Goal: Information Seeking & Learning: Check status

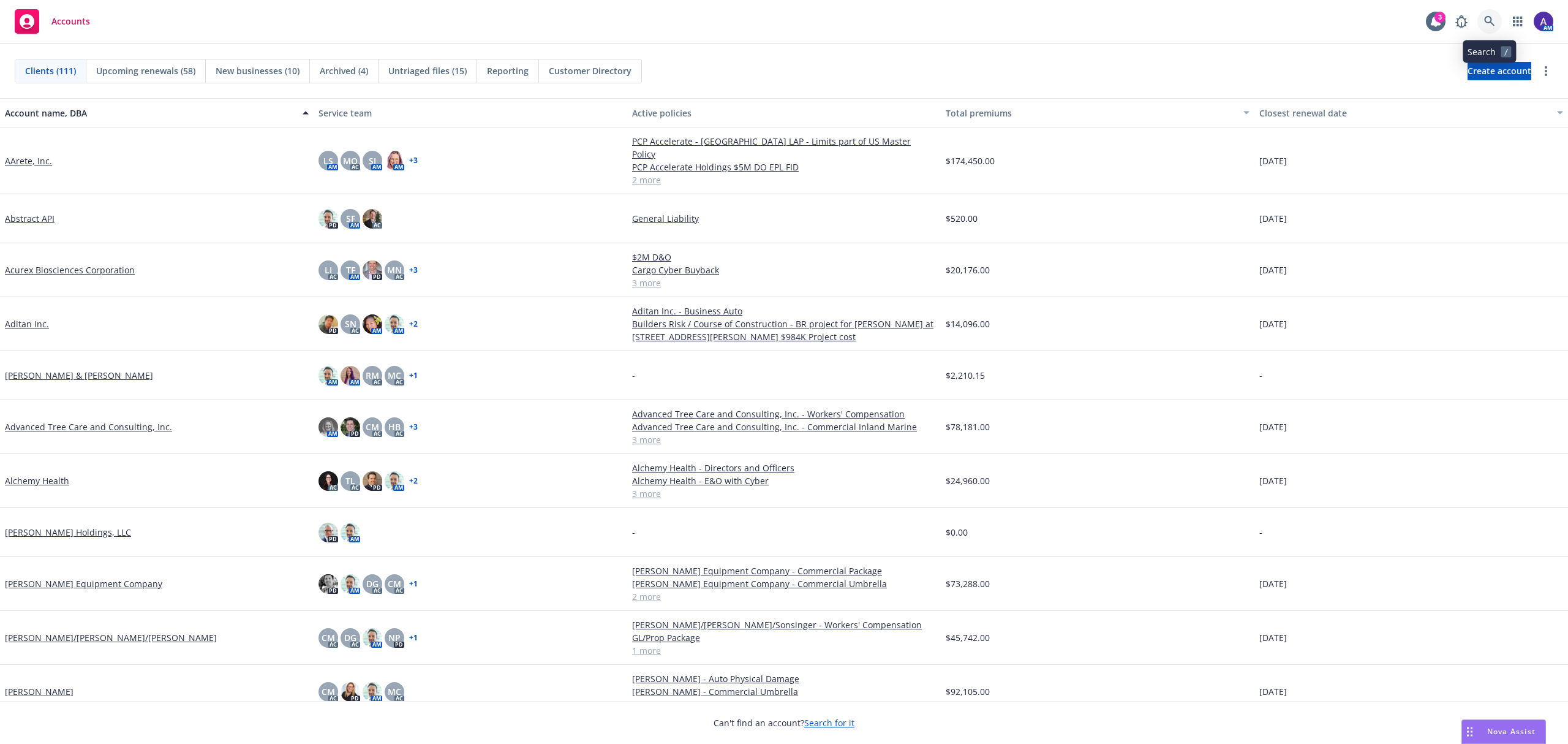
click at [1491, 24] on icon at bounding box center [1490, 21] width 11 height 11
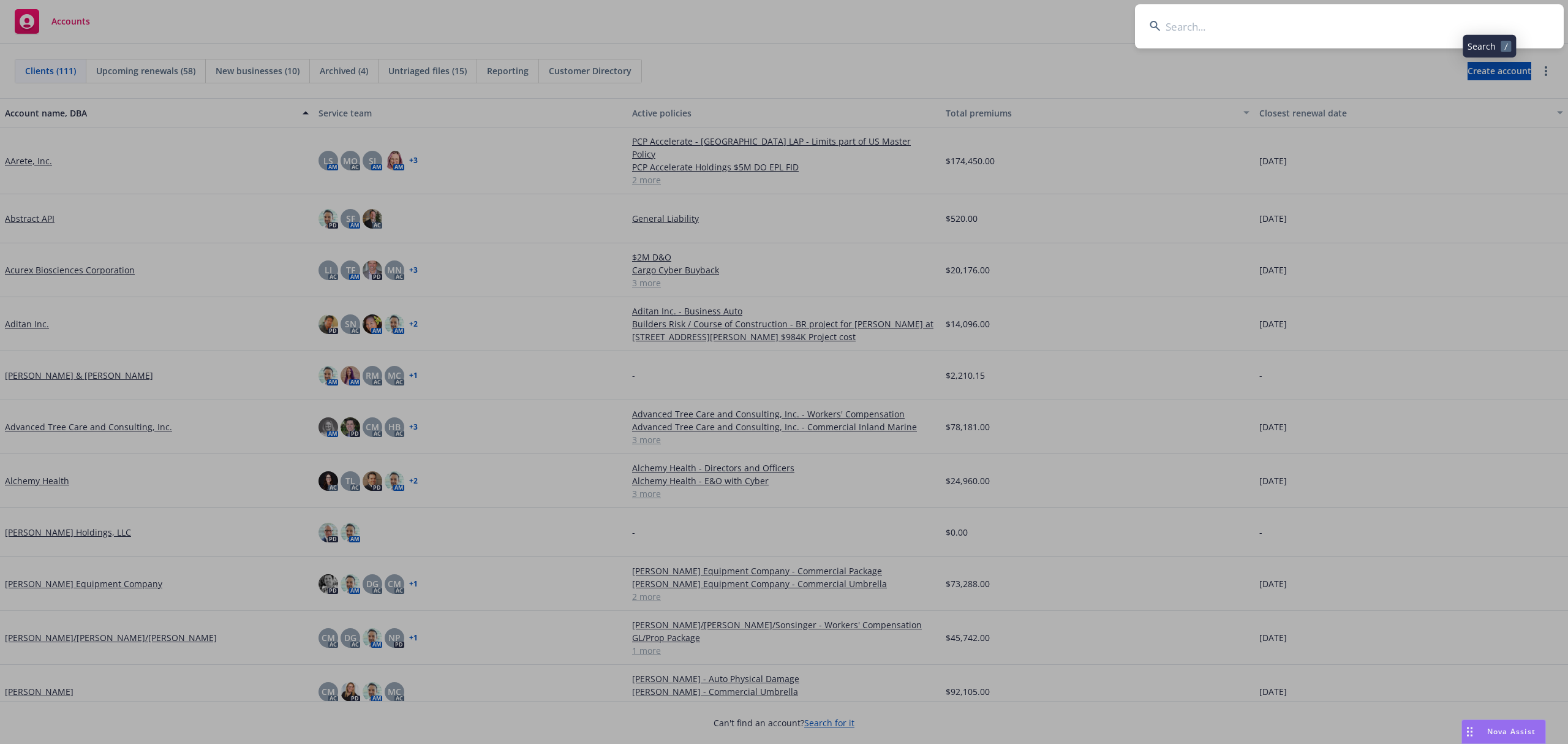
click at [1402, 33] on input at bounding box center [1349, 27] width 429 height 44
click at [1402, 33] on input "Officehours Technologies Co." at bounding box center [1349, 27] width 429 height 44
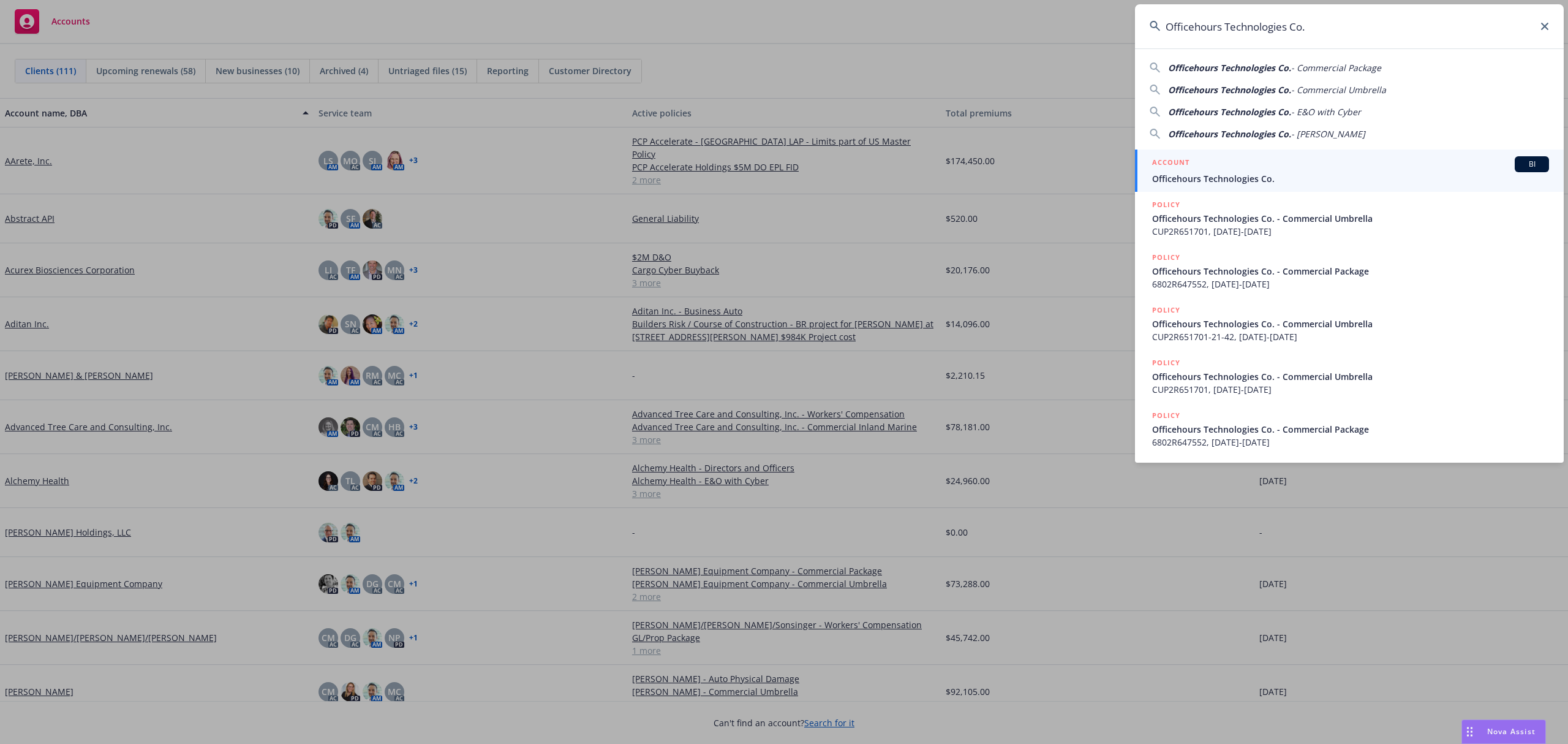
type input "Officehours Technologies Co."
click at [1246, 171] on div "ACCOUNT BI" at bounding box center [1351, 164] width 397 height 16
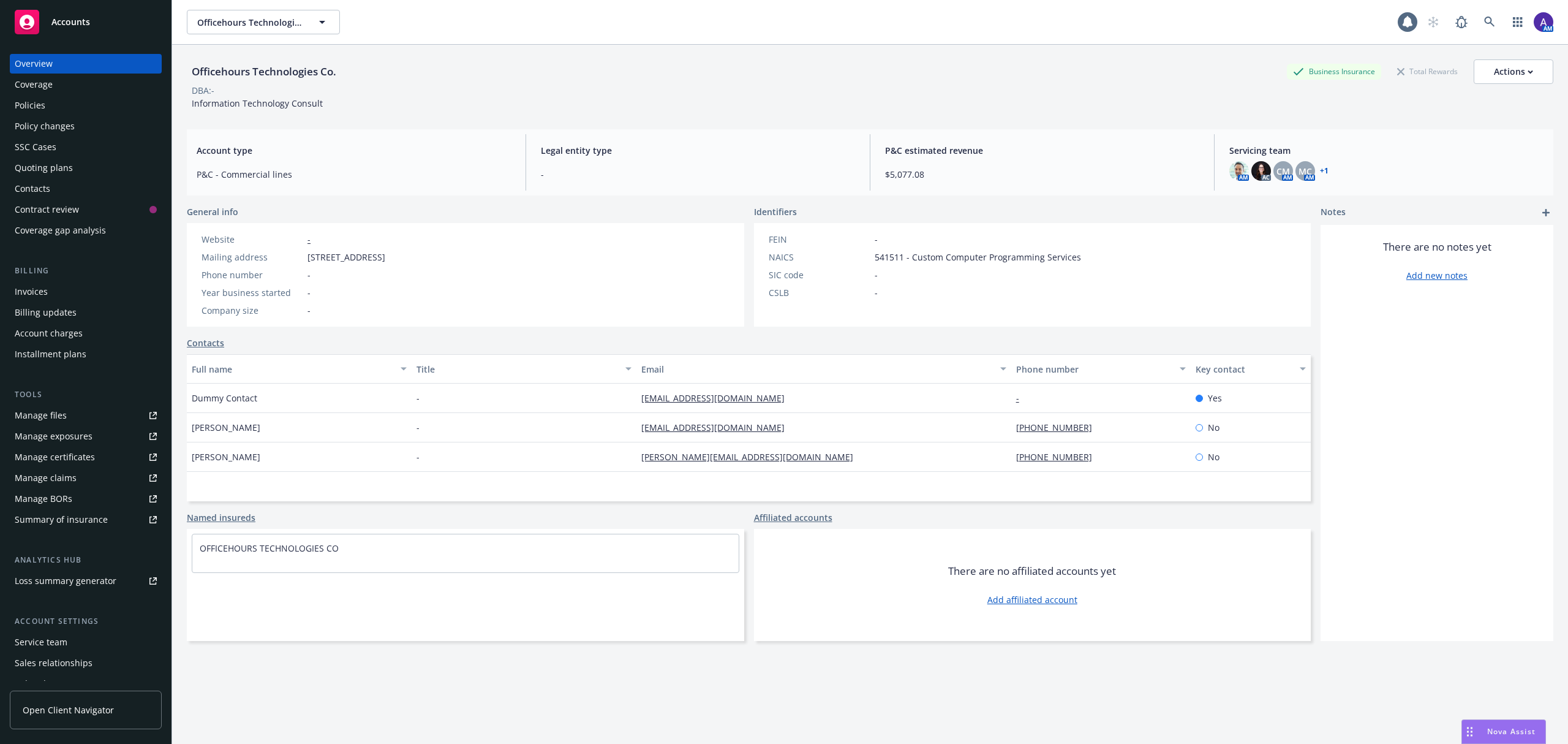
click at [39, 111] on div "Policies" at bounding box center [30, 105] width 31 height 19
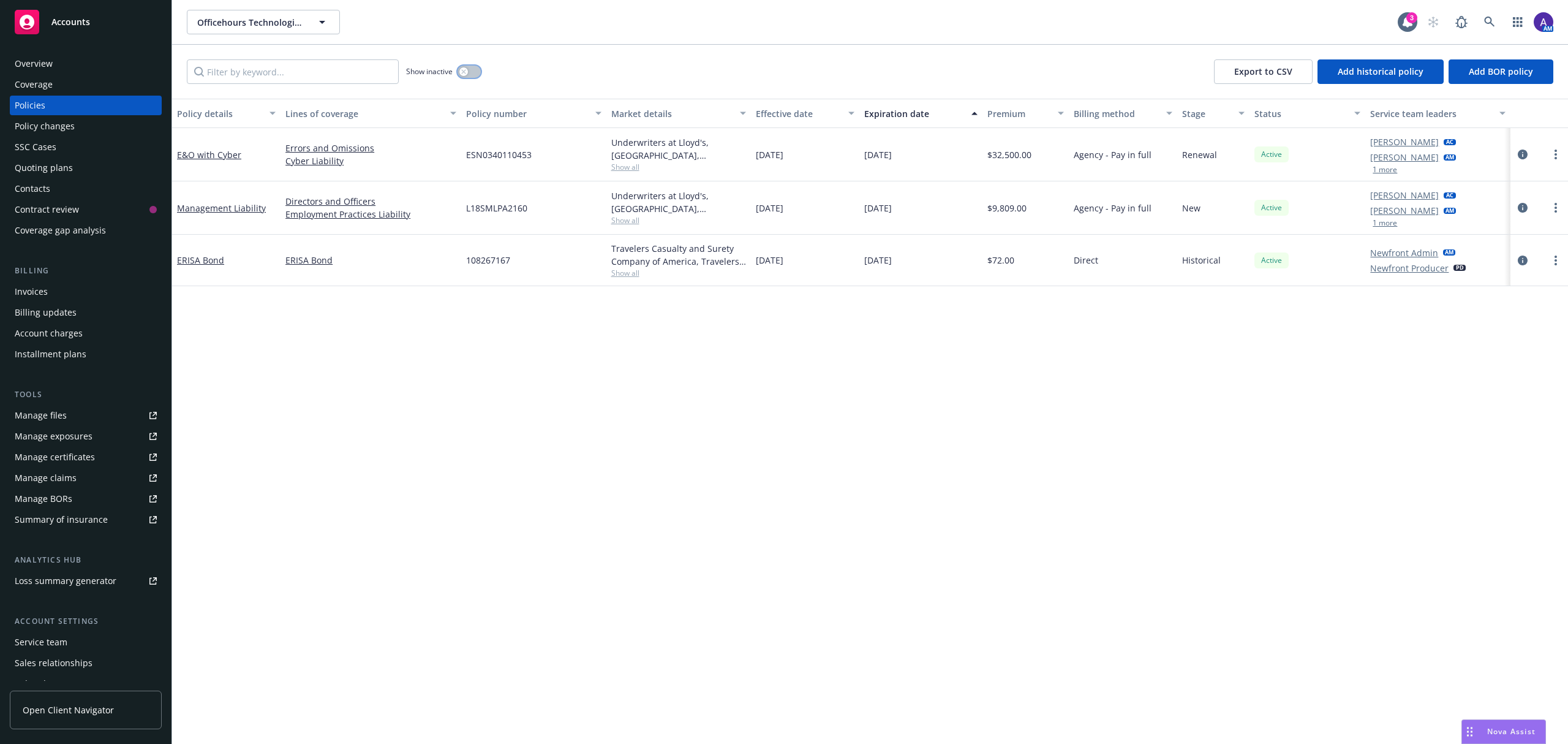
click at [462, 77] on button "button" at bounding box center [469, 71] width 23 height 12
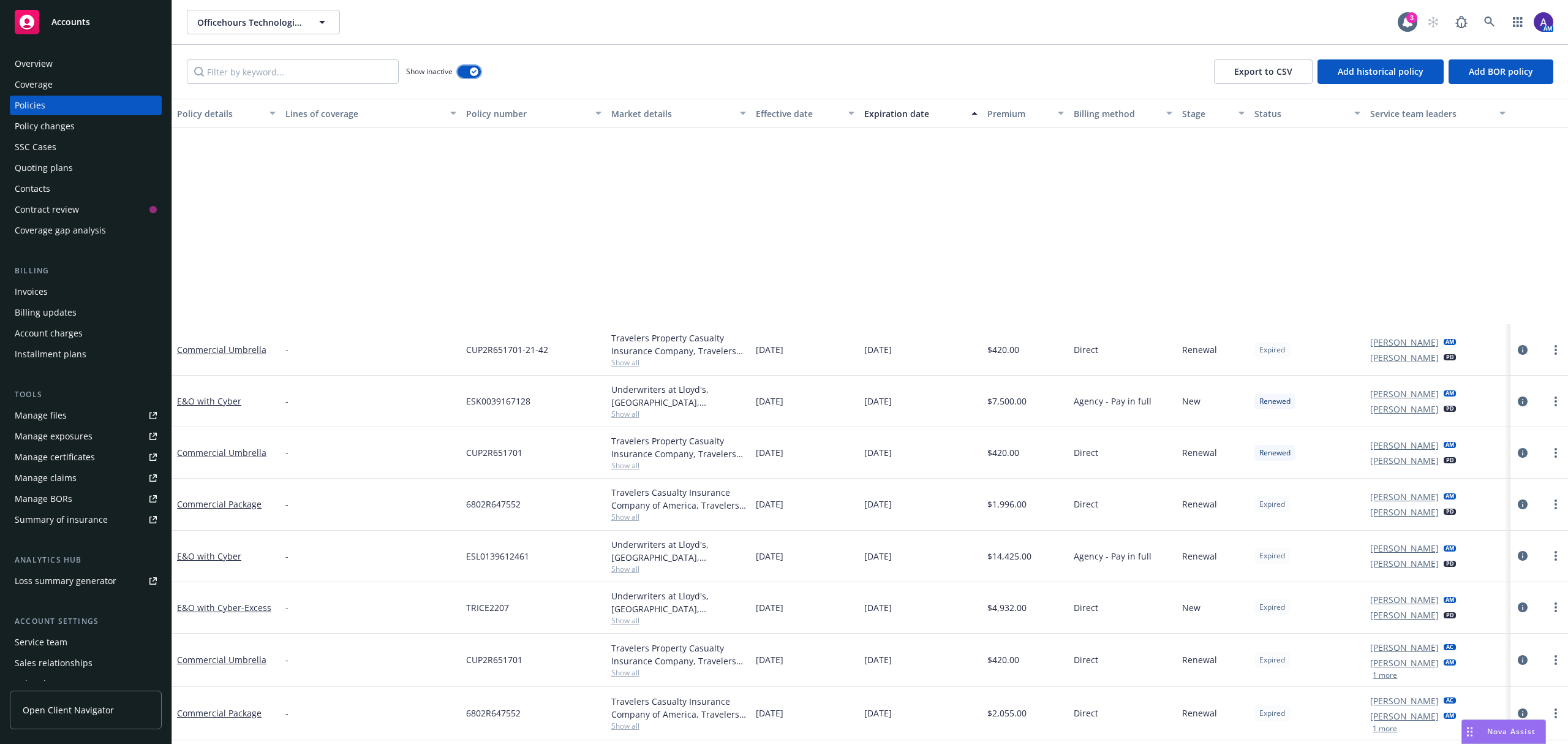
scroll to position [314, 0]
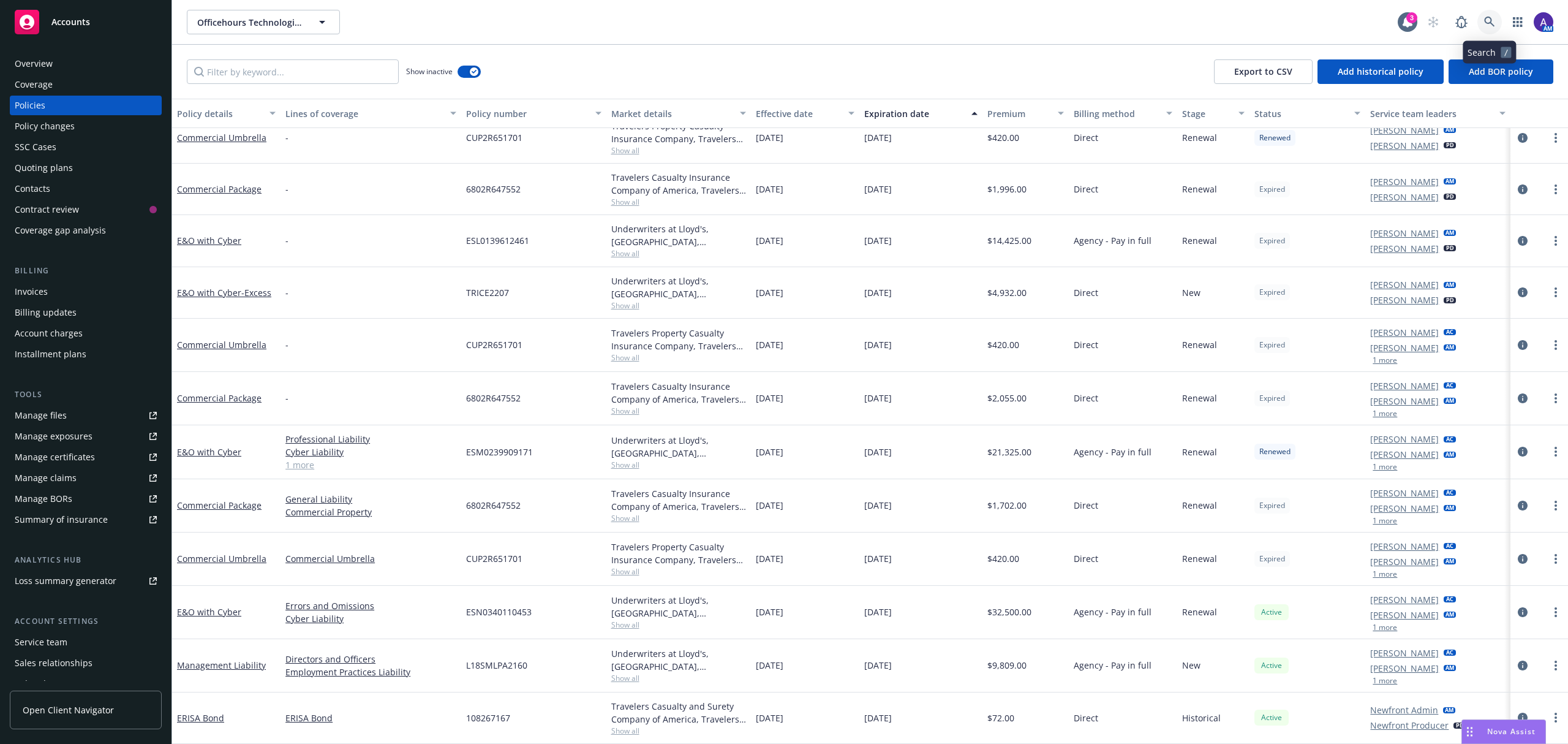
click at [1486, 27] on icon at bounding box center [1490, 22] width 11 height 11
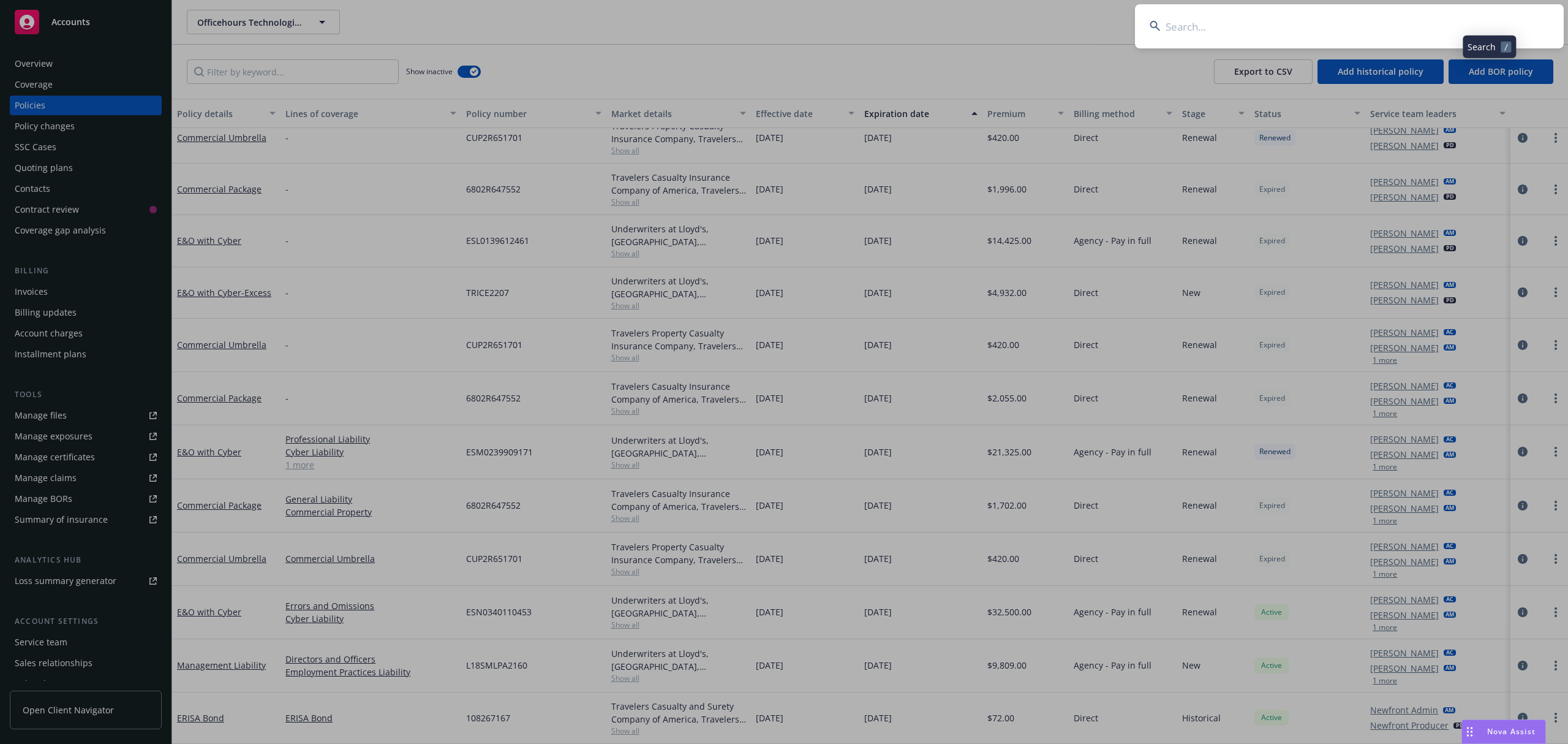
click at [1405, 26] on input at bounding box center [1349, 27] width 429 height 44
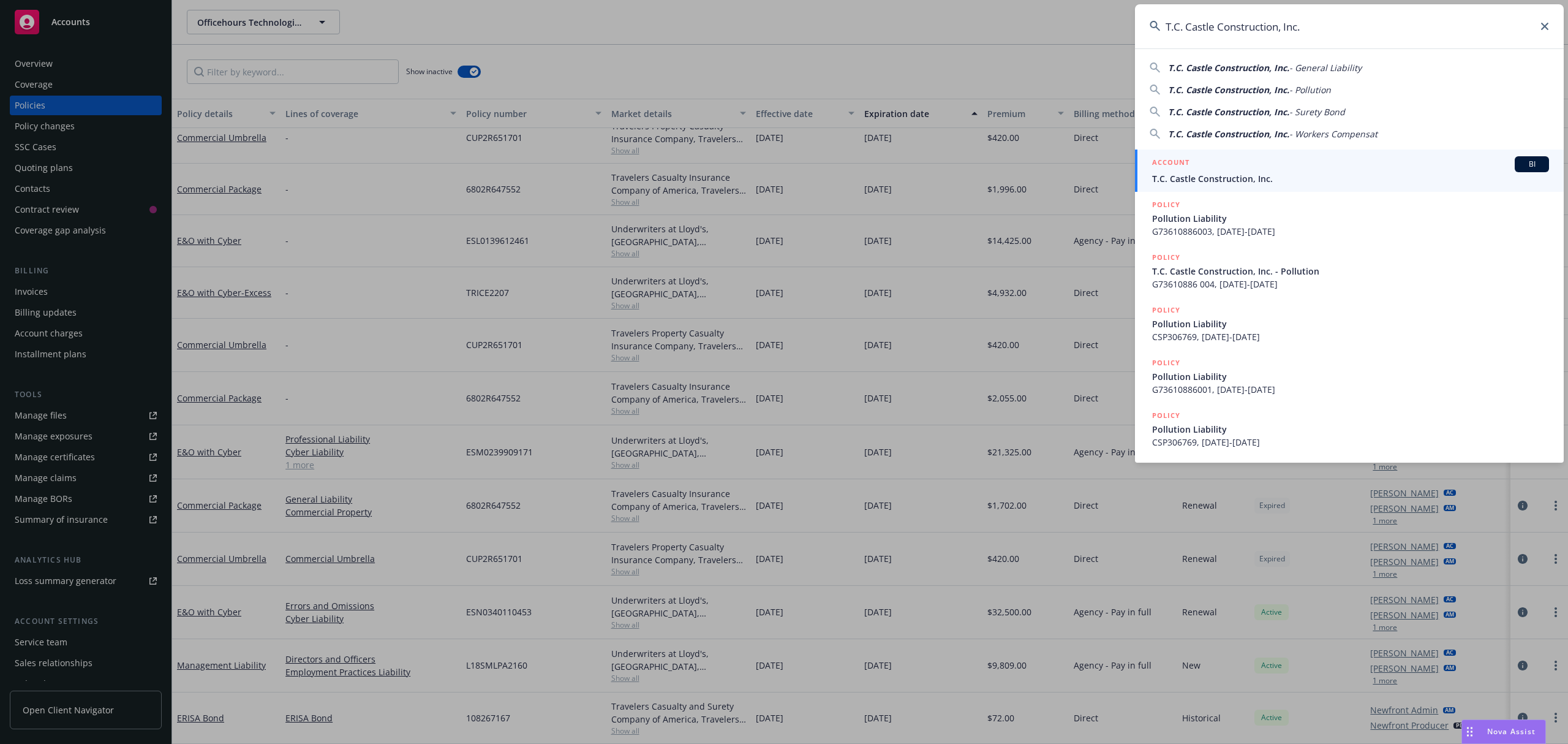
type input "T.C. Castle Construction, Inc."
click at [1248, 172] on span "T.C. Castle Construction, Inc." at bounding box center [1351, 179] width 397 height 13
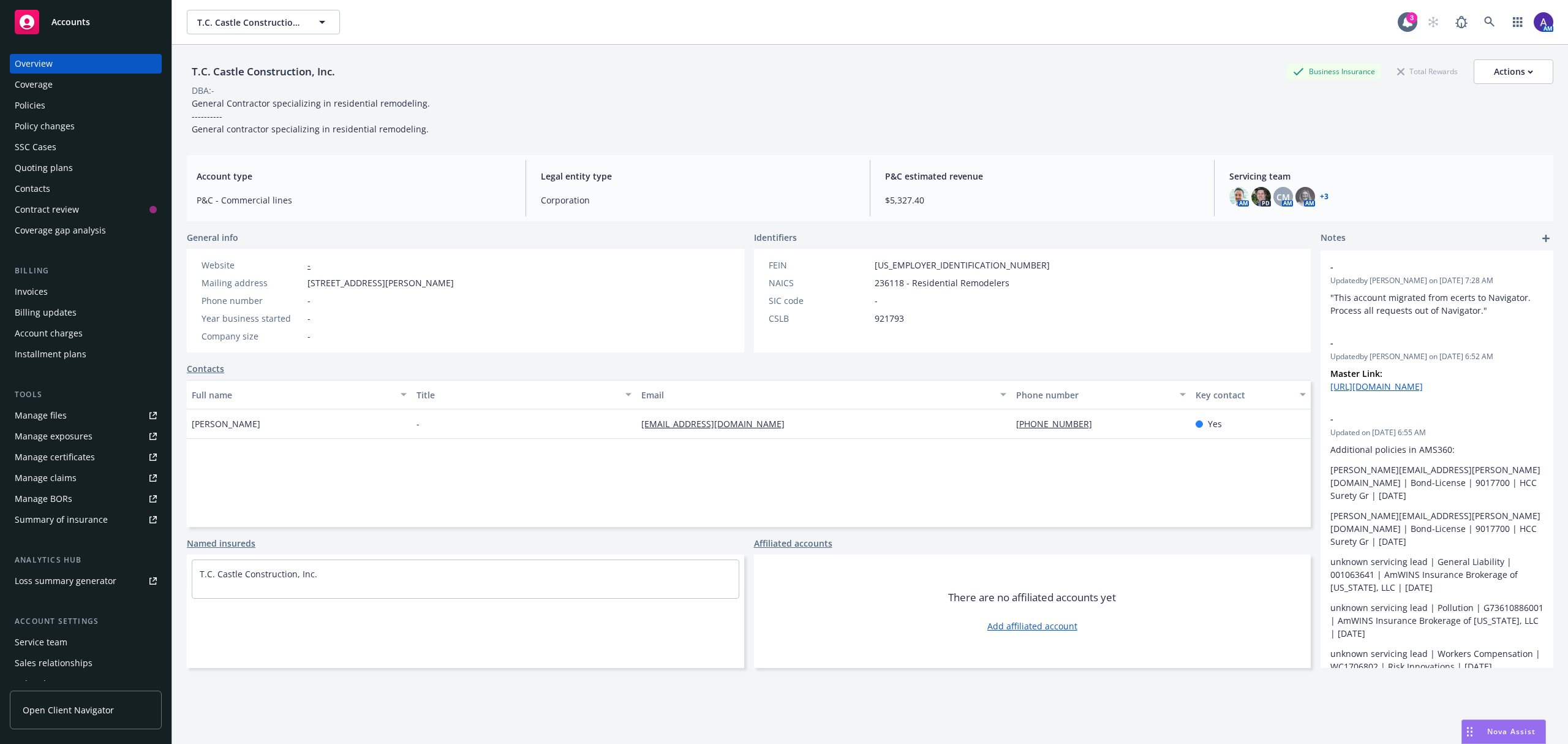
click at [64, 165] on div "Quoting plans" at bounding box center [44, 168] width 58 height 19
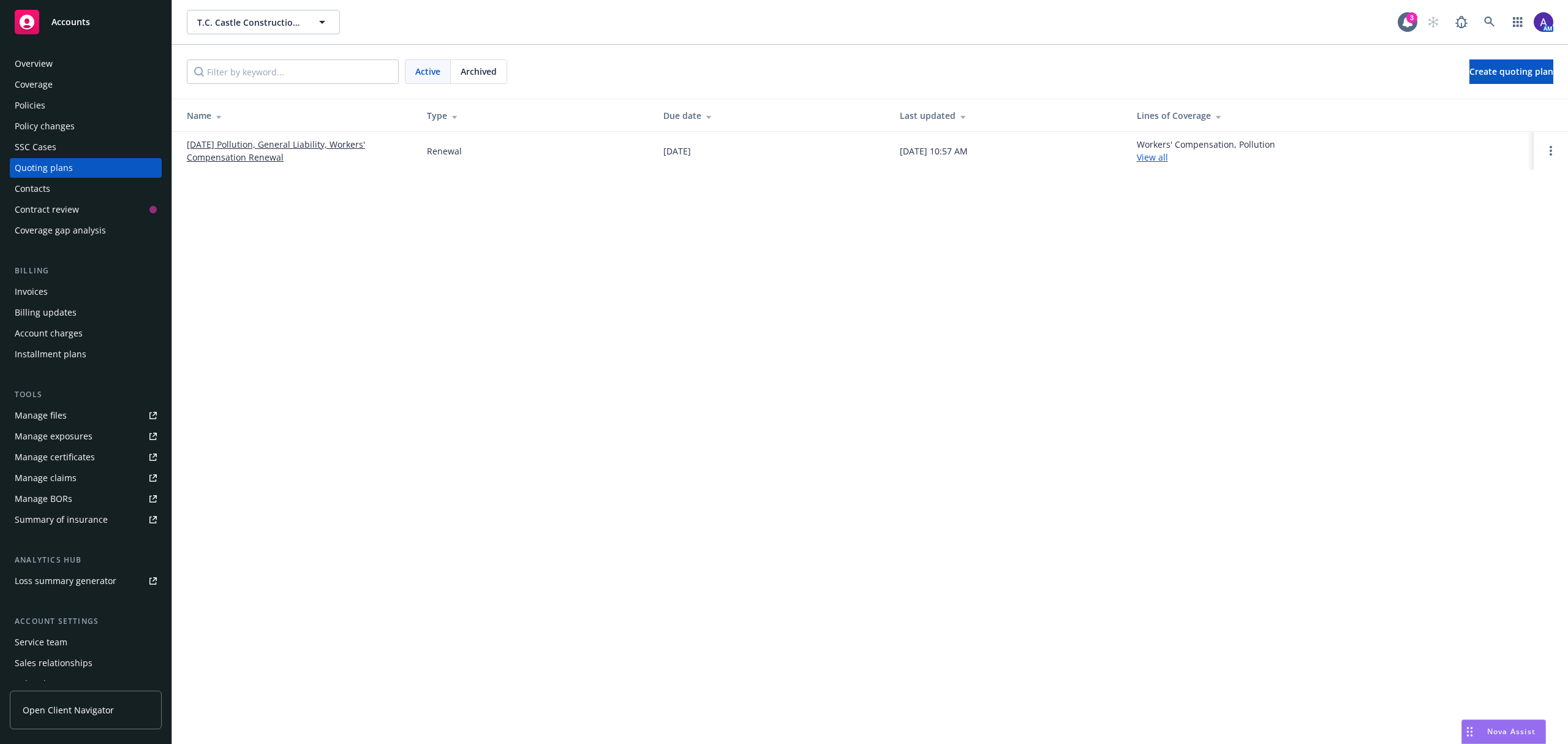
click at [241, 147] on link "[DATE] Pollution, General Liability, Workers' Compensation Renewal" at bounding box center [297, 151] width 221 height 26
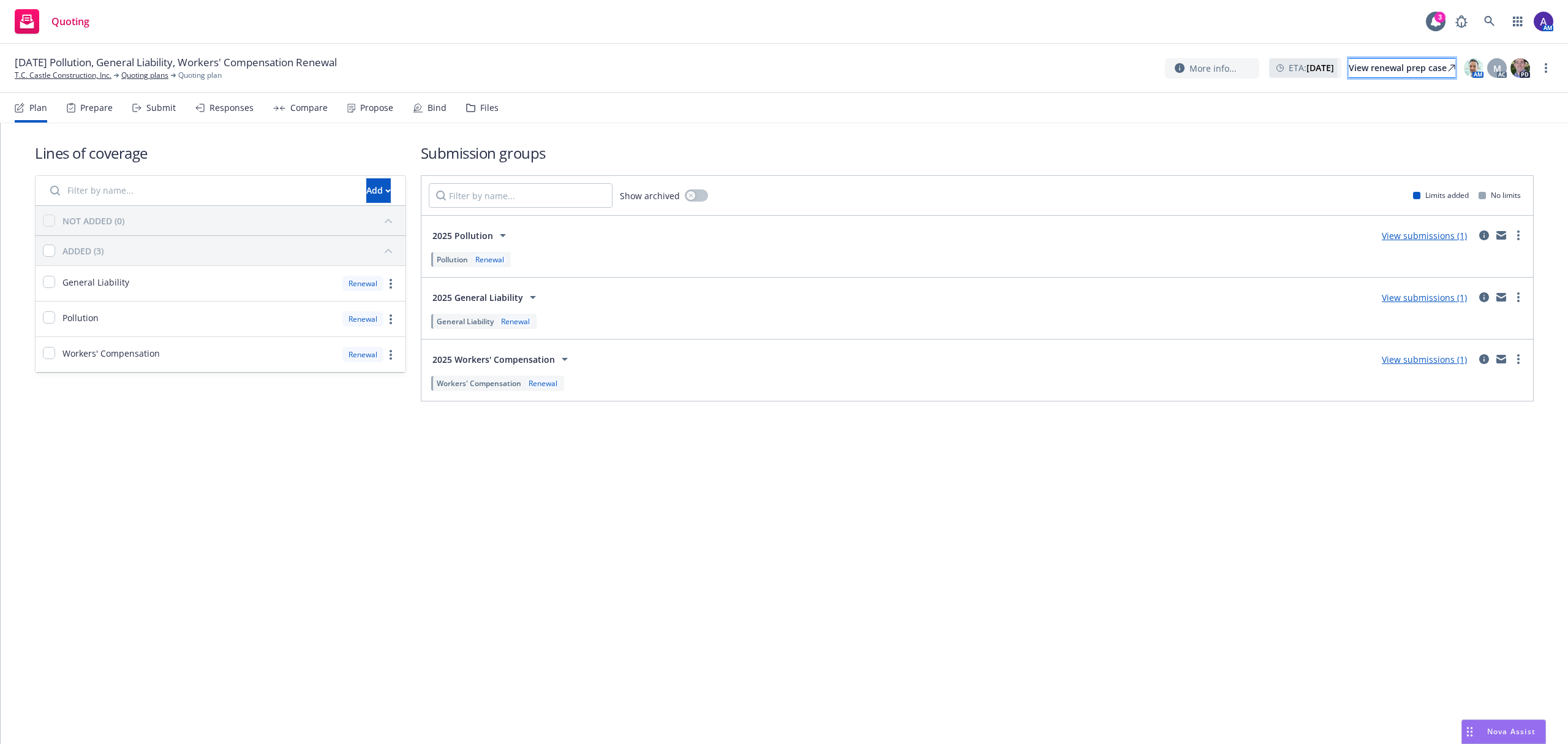
click at [1356, 71] on div "View renewal prep case" at bounding box center [1402, 68] width 107 height 19
click at [92, 73] on link "T.C. Castle Construction, Inc." at bounding box center [63, 75] width 96 height 11
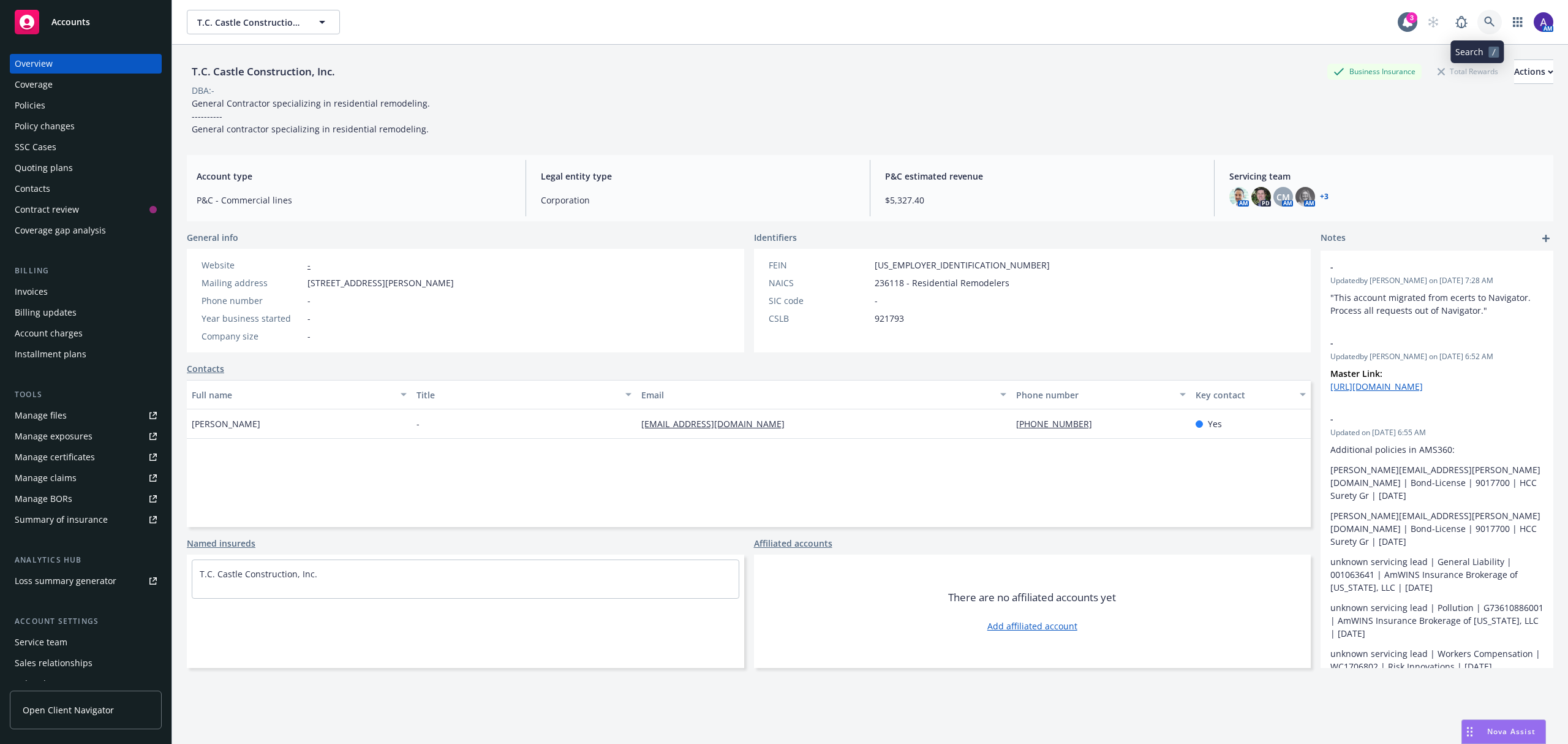
click at [1481, 31] on link at bounding box center [1490, 22] width 24 height 24
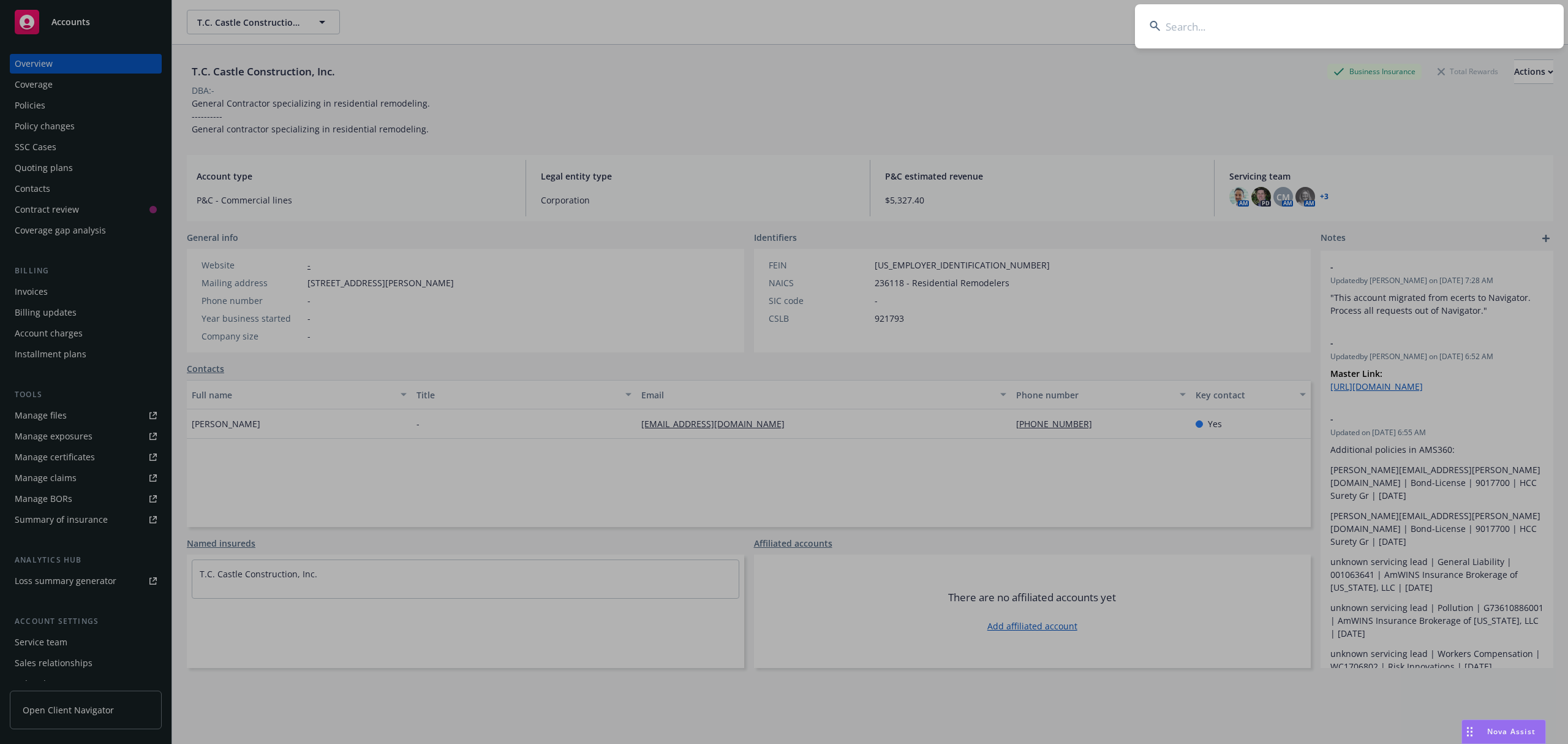
click at [1381, 35] on input at bounding box center [1349, 27] width 429 height 44
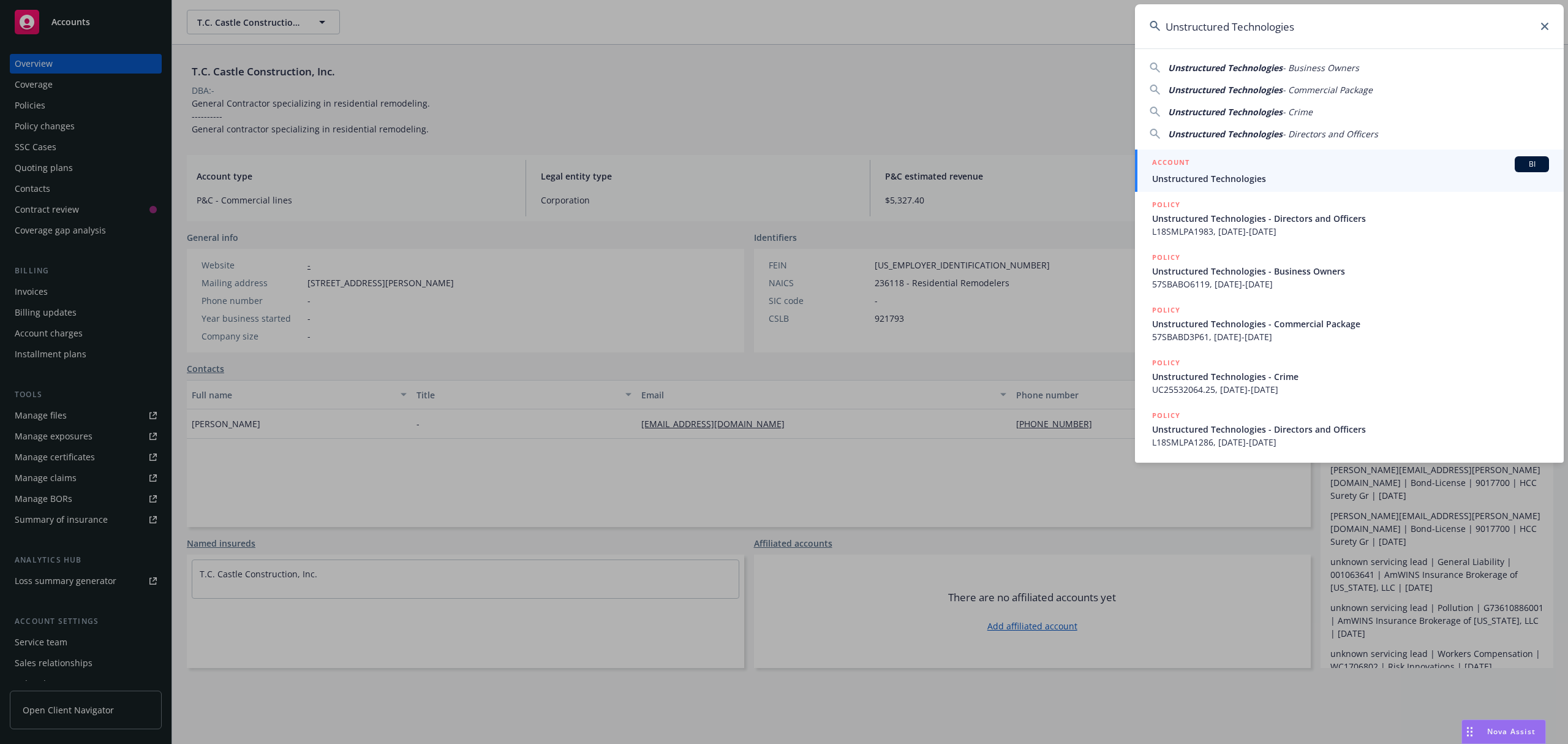
type input "Unstructured Technologies"
click at [1184, 187] on link "ACCOUNT BI Unstructured Technologies" at bounding box center [1349, 170] width 429 height 43
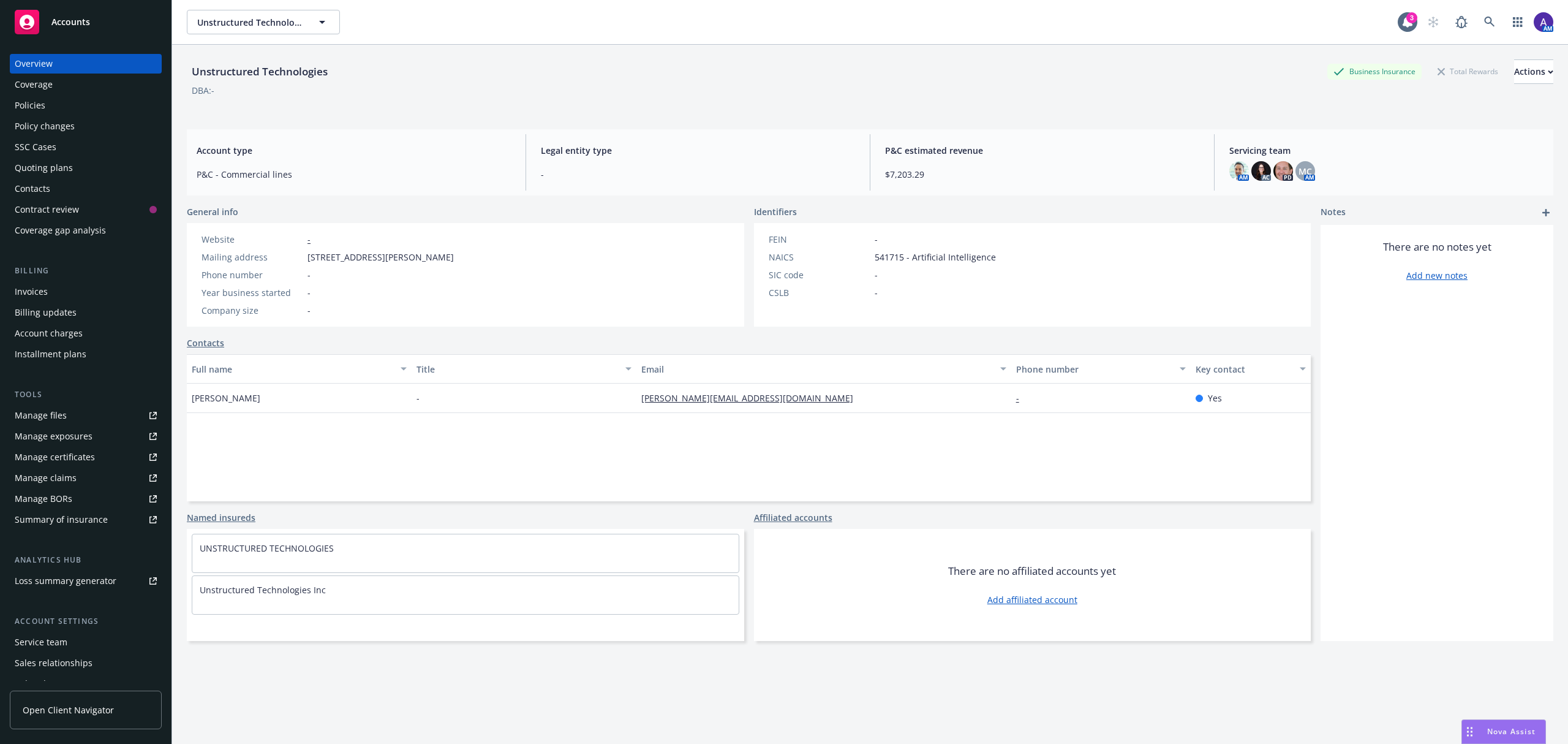
click at [33, 108] on div "Policies" at bounding box center [30, 105] width 31 height 19
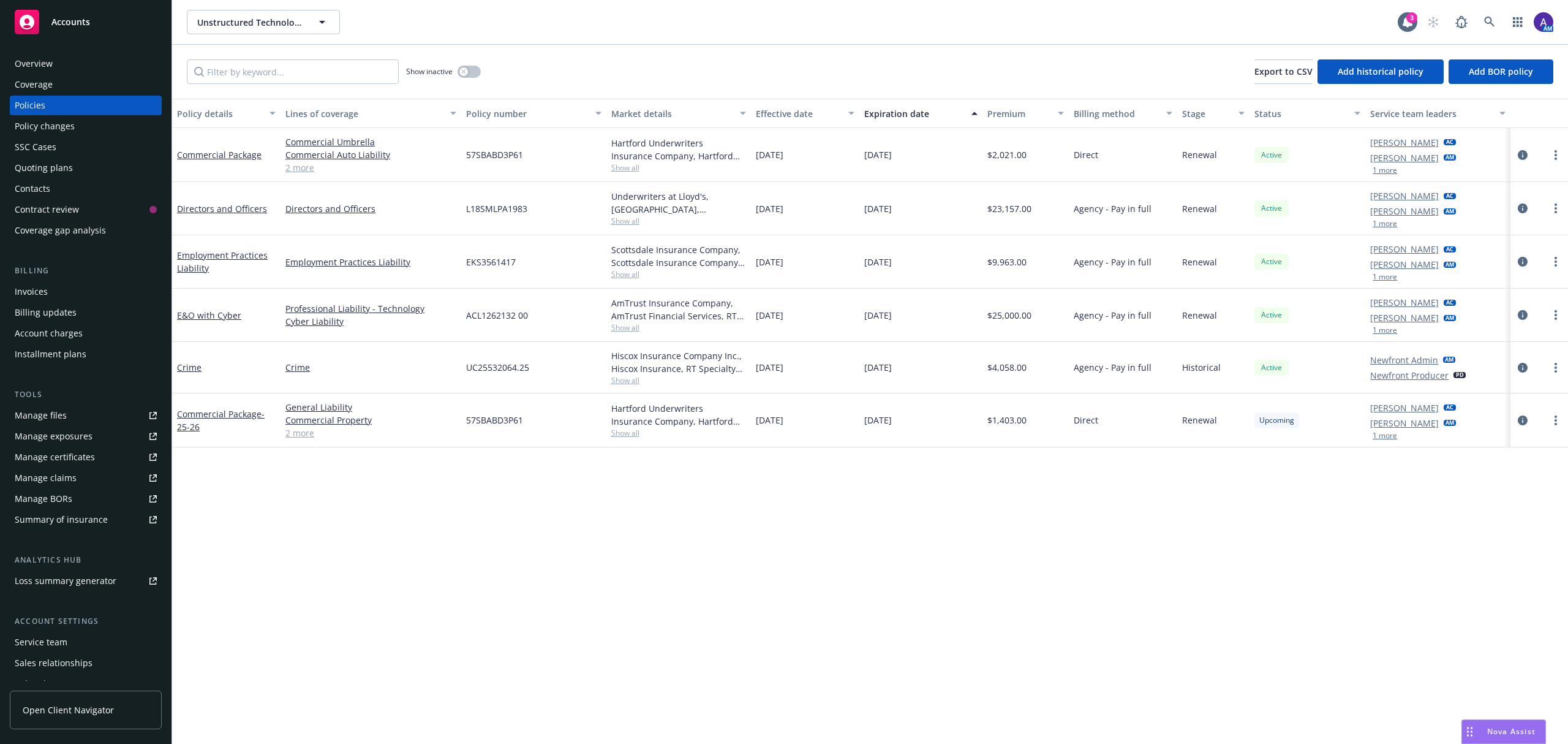
click at [49, 164] on div "Quoting plans" at bounding box center [44, 168] width 58 height 19
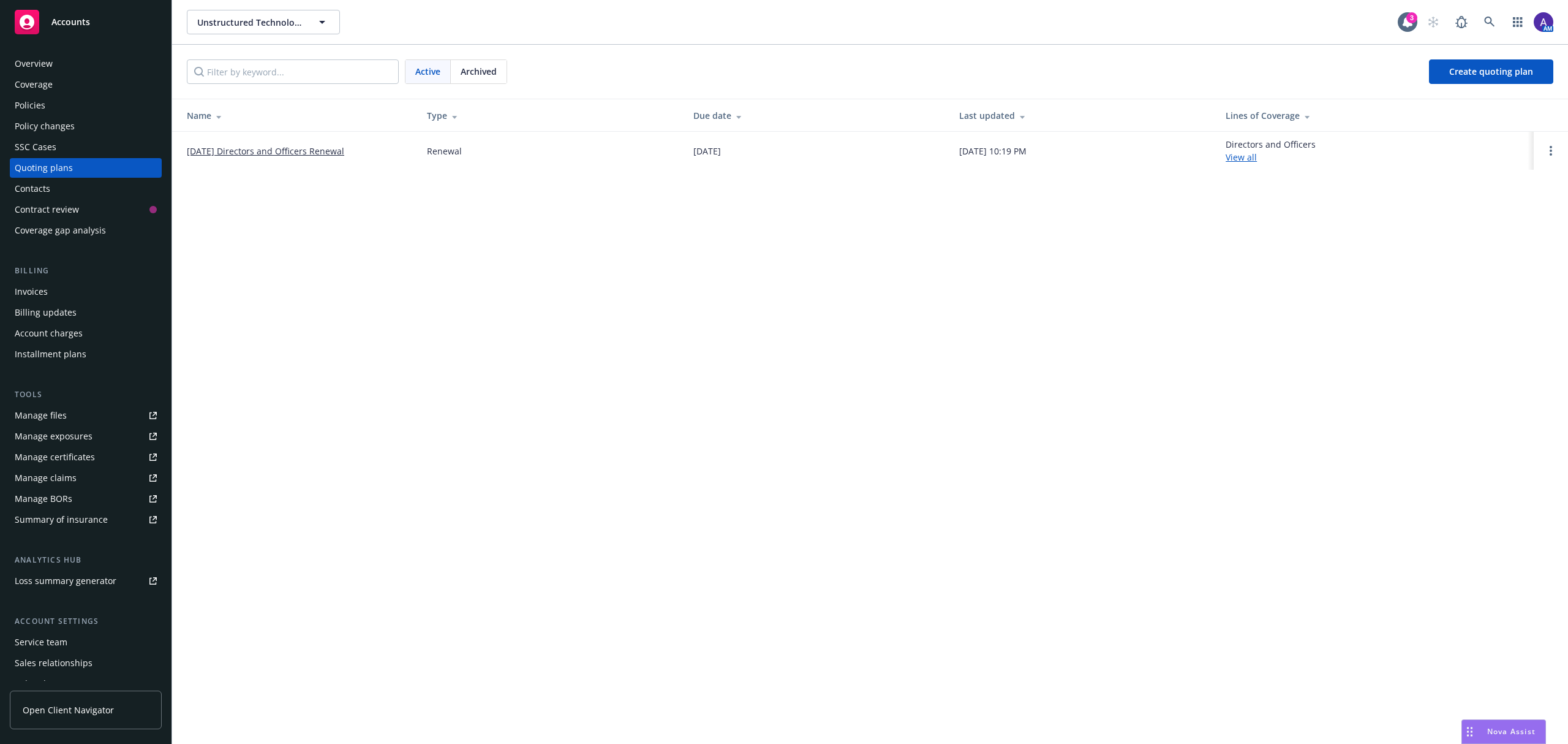
click at [261, 149] on link "09/22/25 Directors and Officers Renewal" at bounding box center [266, 151] width 158 height 13
